Goal: Ask a question

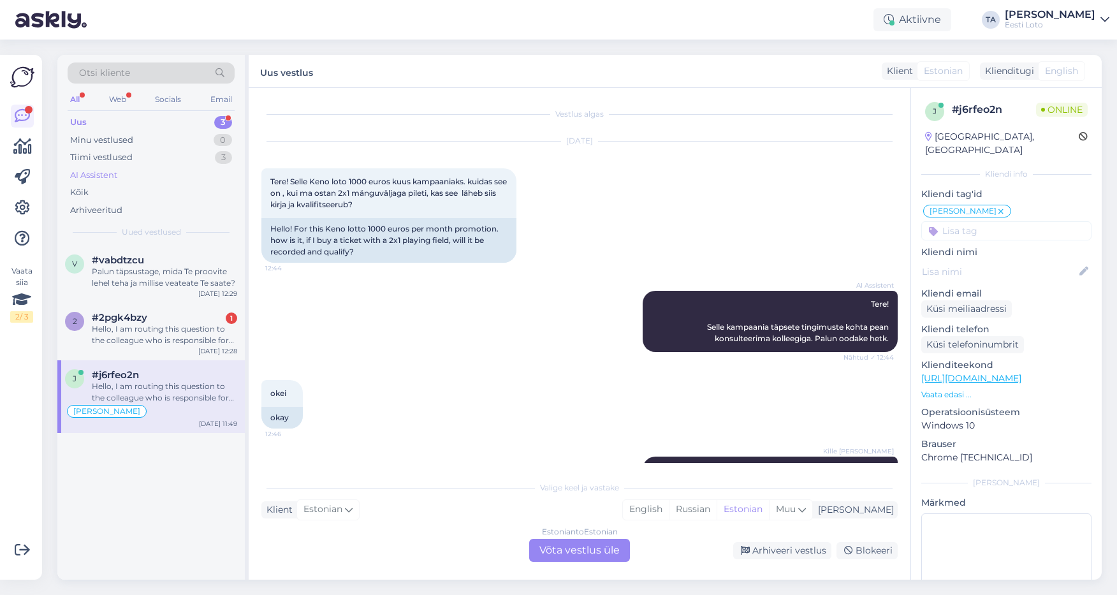
scroll to position [460, 0]
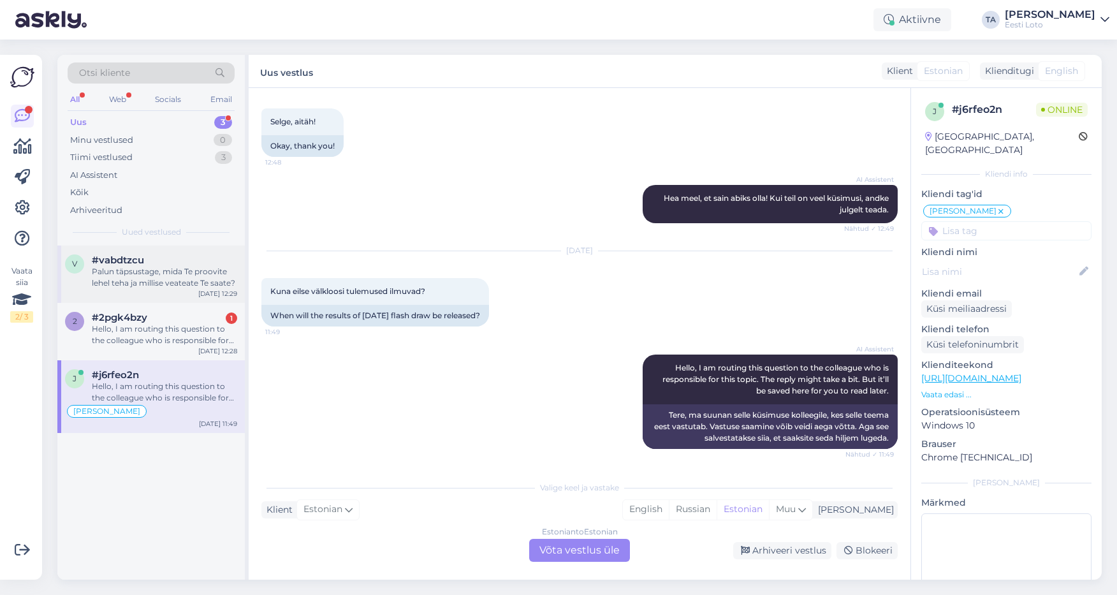
click at [148, 280] on div "Palun täpsustage, mida Te proovite lehel teha ja millise veateate Te saate?" at bounding box center [164, 277] width 145 height 23
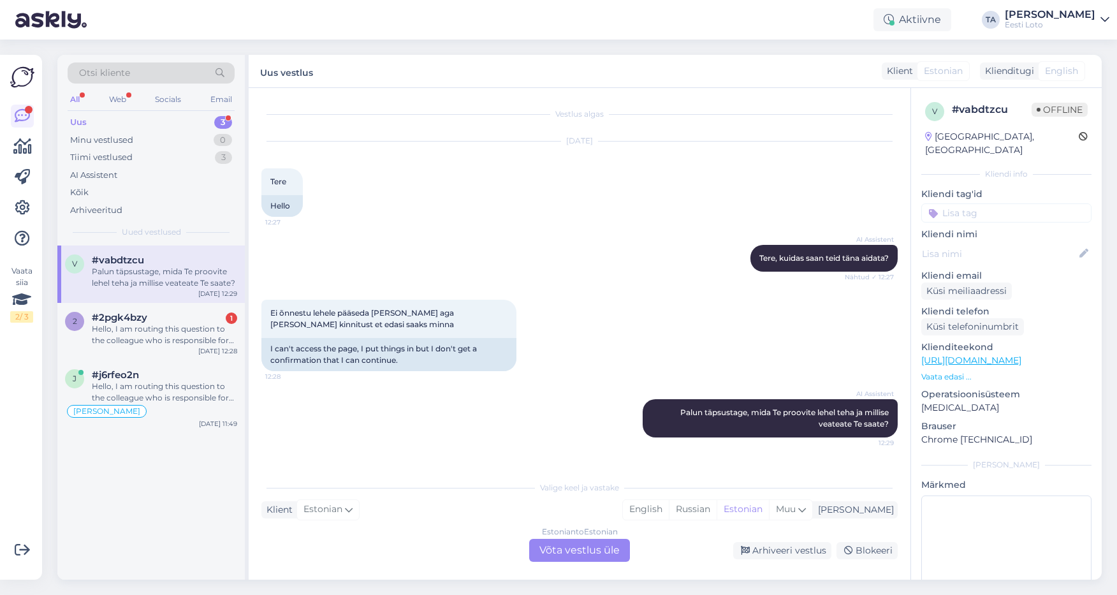
scroll to position [0, 0]
click at [124, 330] on div "Hello, I am routing this question to the colleague who is responsible for this …" at bounding box center [164, 334] width 145 height 23
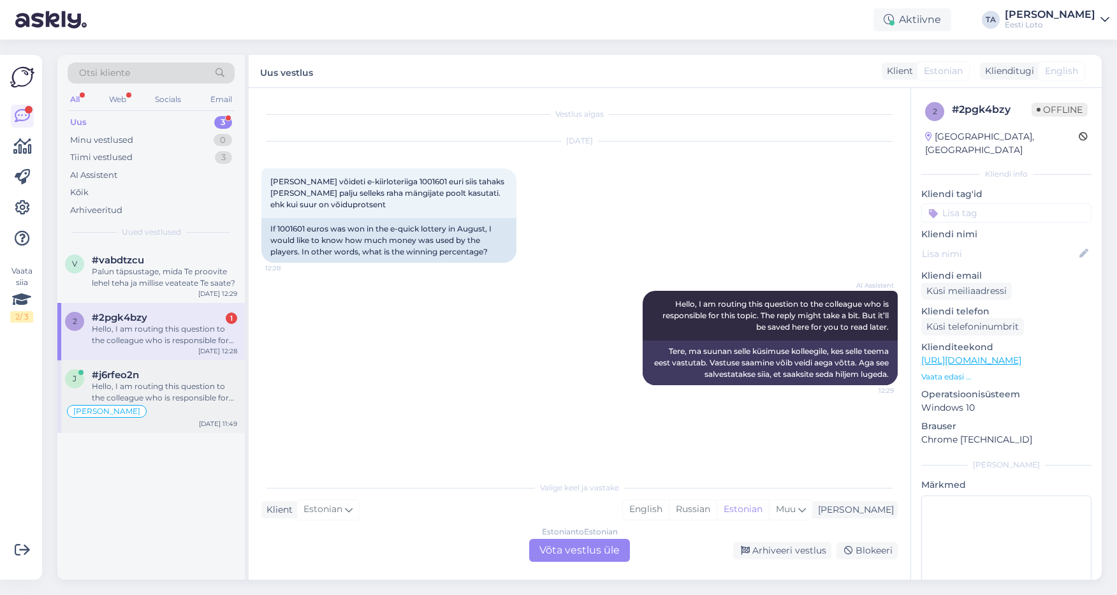
click at [140, 377] on div "#j6rfeo2n" at bounding box center [164, 374] width 145 height 11
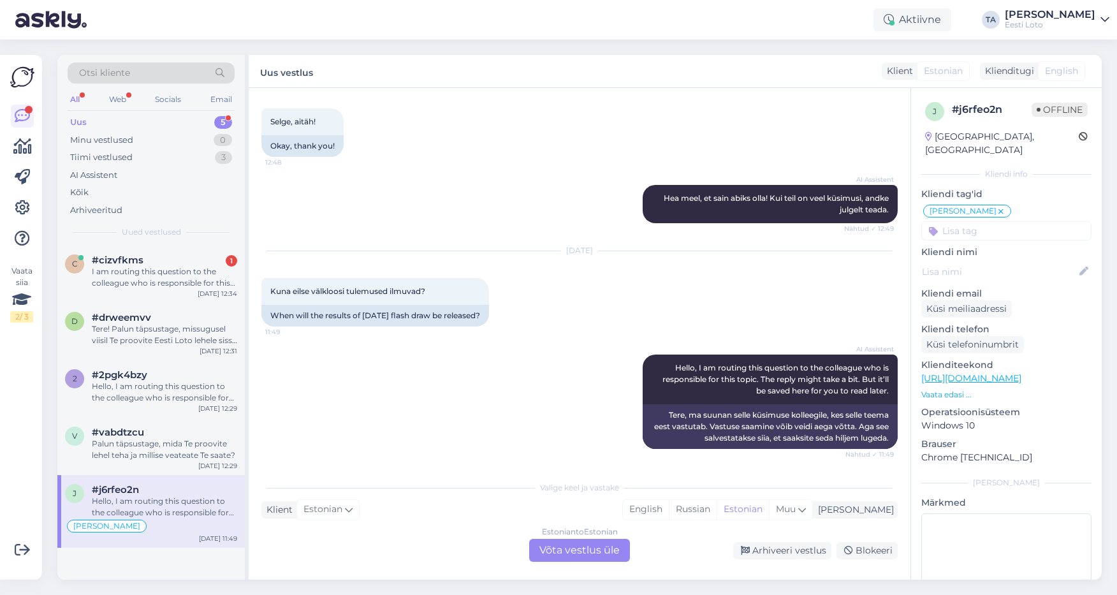
click at [73, 117] on div "Uus" at bounding box center [78, 122] width 17 height 13
click at [140, 272] on div "I am routing this question to the colleague who is responsible for this topic. …" at bounding box center [164, 277] width 145 height 23
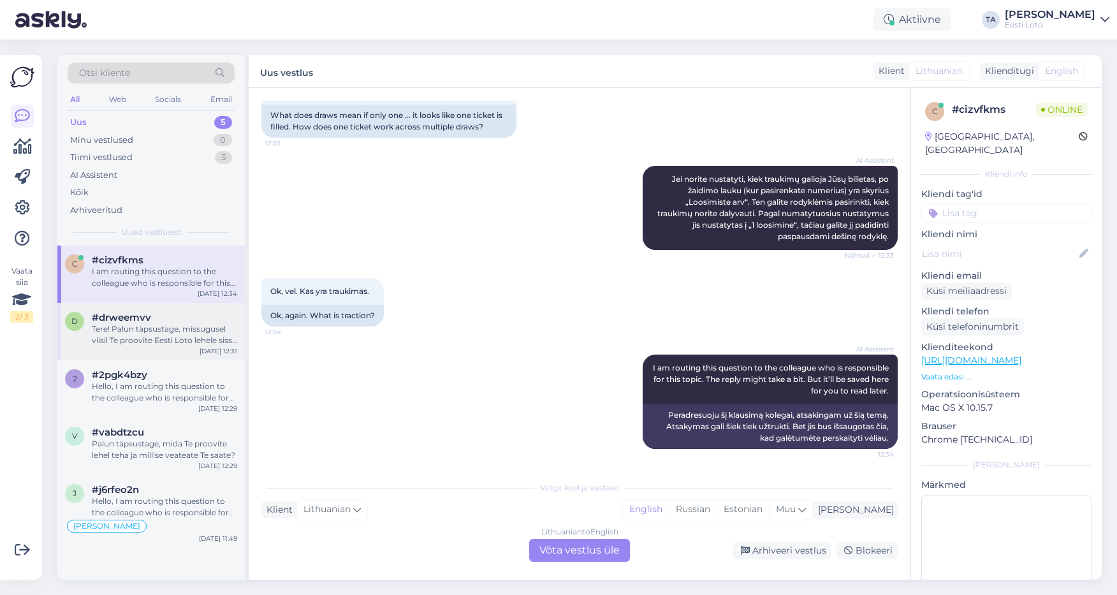
drag, startPoint x: 139, startPoint y: 312, endPoint x: 138, endPoint y: 321, distance: 8.3
click at [139, 312] on span "#drweemvv" at bounding box center [121, 317] width 59 height 11
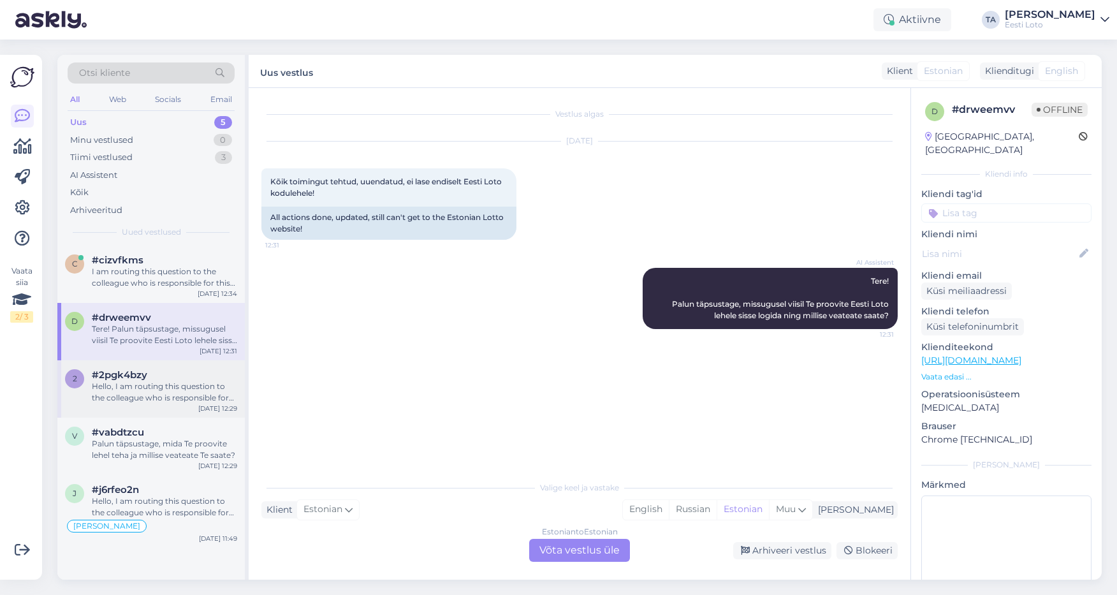
click at [120, 401] on div "Hello, I am routing this question to the colleague who is responsible for this …" at bounding box center [164, 392] width 145 height 23
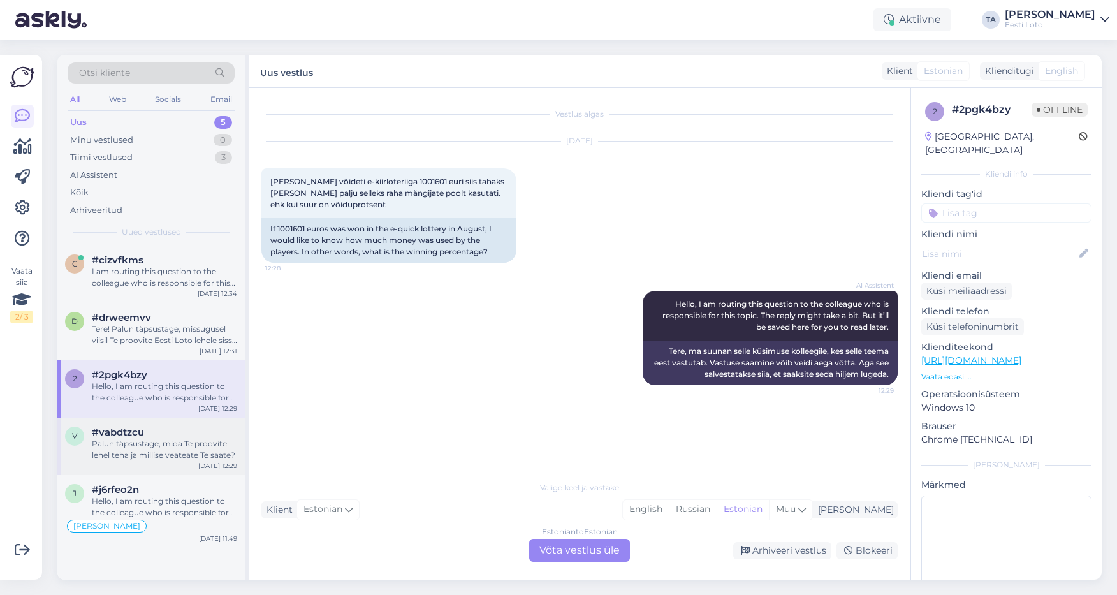
click at [122, 442] on div "Palun täpsustage, mida Te proovite lehel teha ja millise veateate Te saate?" at bounding box center [164, 449] width 145 height 23
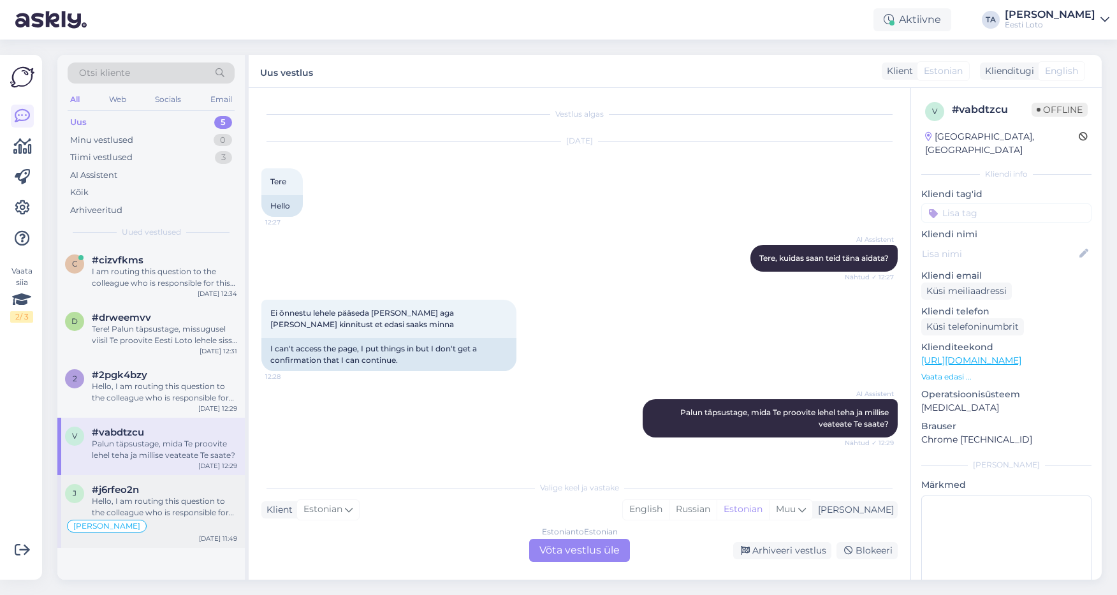
click at [153, 502] on div "Hello, I am routing this question to the colleague who is responsible for this …" at bounding box center [164, 506] width 145 height 23
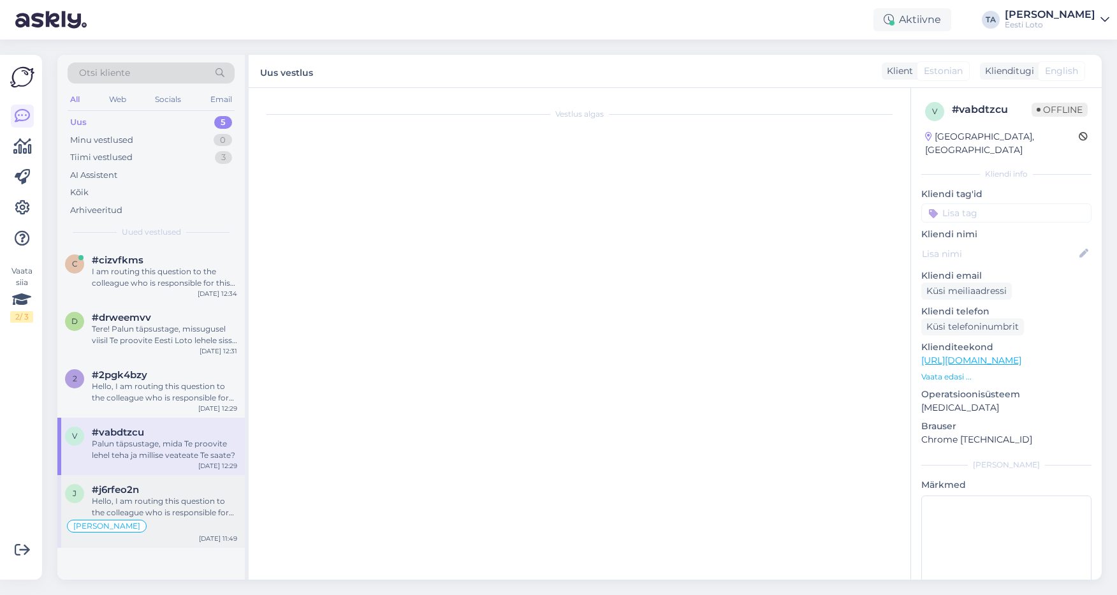
scroll to position [460, 0]
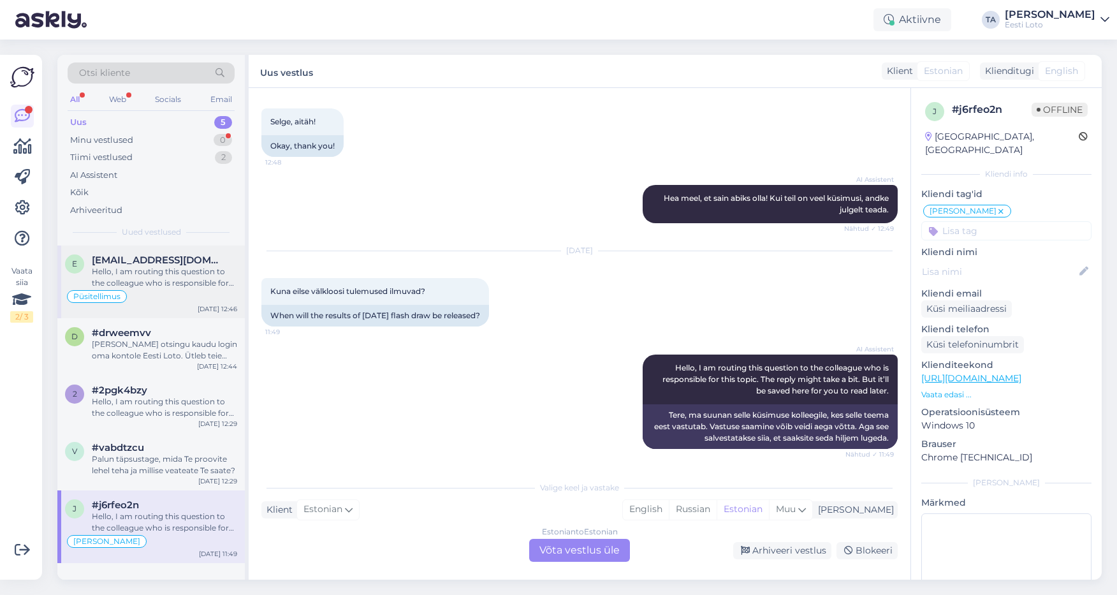
click at [137, 260] on span "[EMAIL_ADDRESS][DOMAIN_NAME]" at bounding box center [158, 259] width 133 height 11
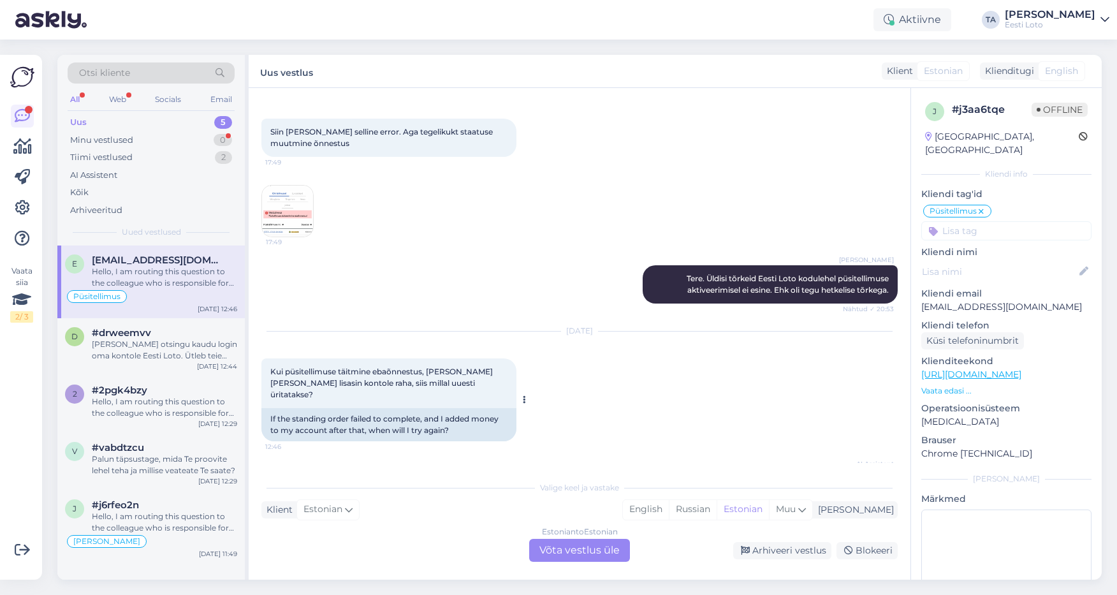
scroll to position [0, 0]
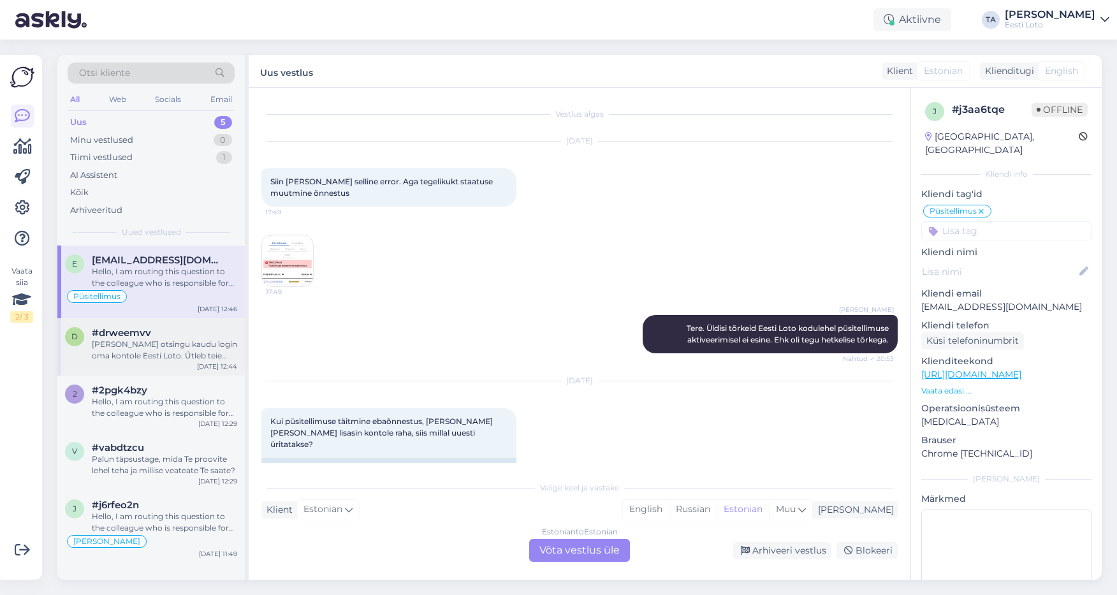
click at [135, 349] on div "[PERSON_NAME] otsingu kaudu login oma kontole Eesti Loto. Ütleb teie [PERSON_NA…" at bounding box center [164, 350] width 145 height 23
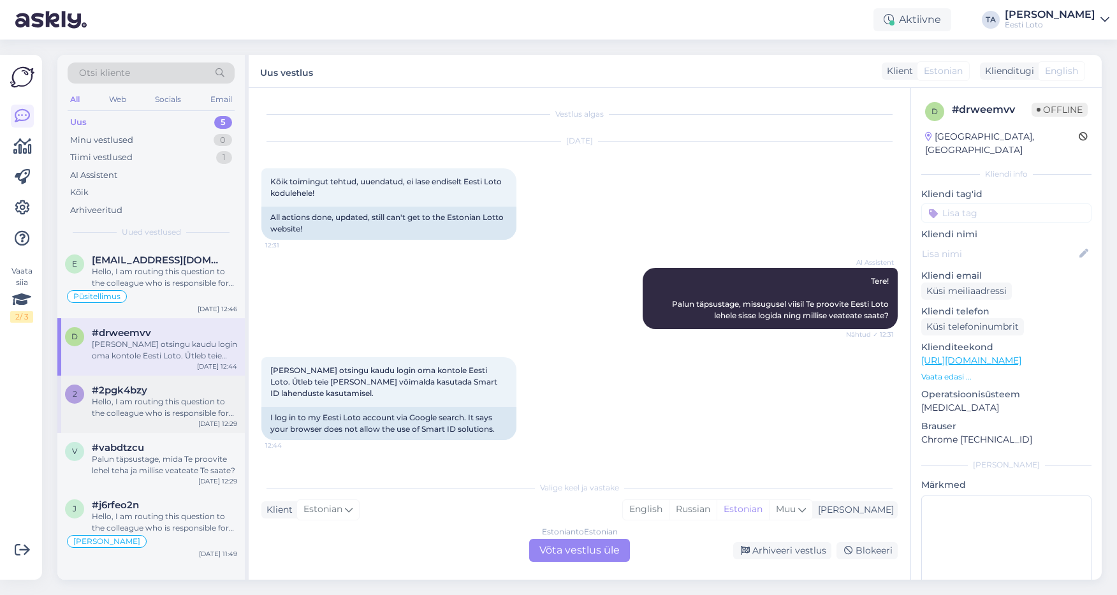
click at [112, 400] on div "Hello, I am routing this question to the colleague who is responsible for this …" at bounding box center [164, 407] width 145 height 23
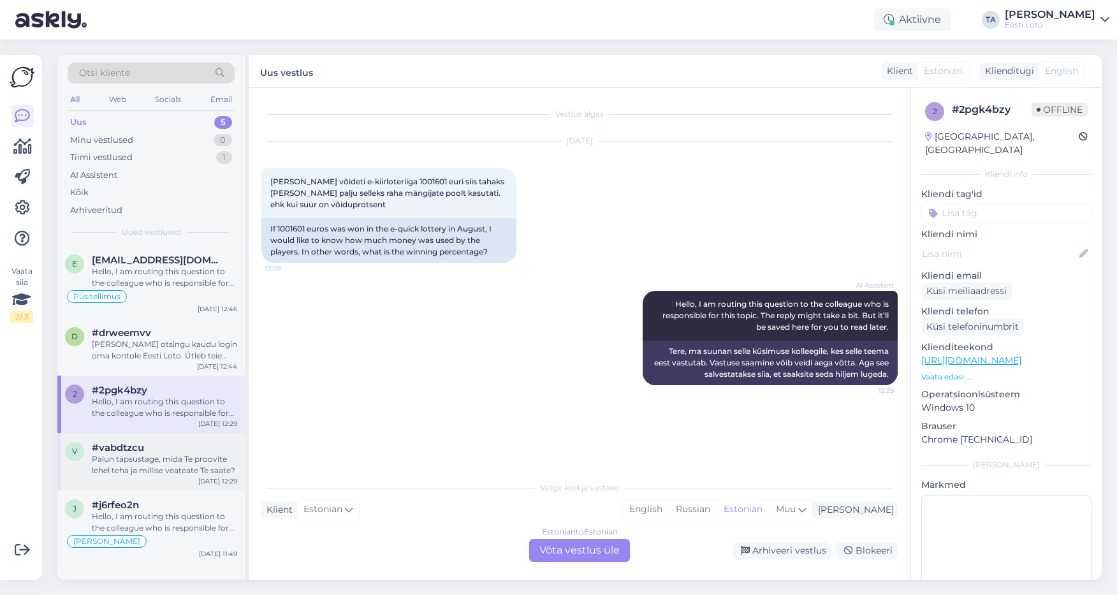
click at [129, 458] on div "Palun täpsustage, mida Te proovite lehel teha ja millise veateate Te saate?" at bounding box center [164, 464] width 145 height 23
